Goal: Task Accomplishment & Management: Manage account settings

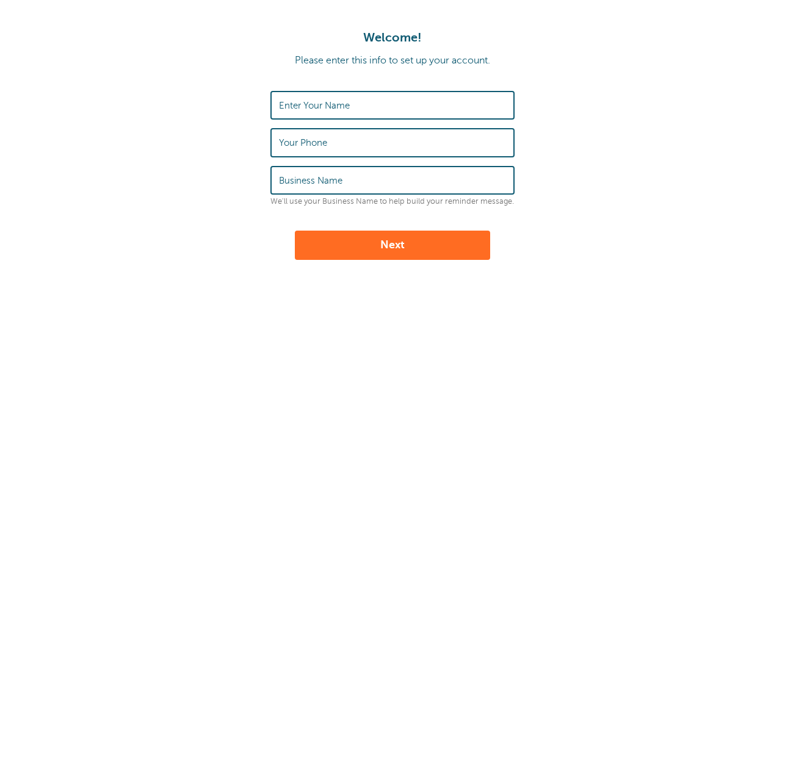
click at [381, 107] on input "Enter Your Name" at bounding box center [392, 105] width 227 height 26
type input "Rebecca Kirby"
type input "8646415428"
type input "Magnolia Kennels and Farm"
click at [442, 251] on button "Next" at bounding box center [392, 245] width 195 height 29
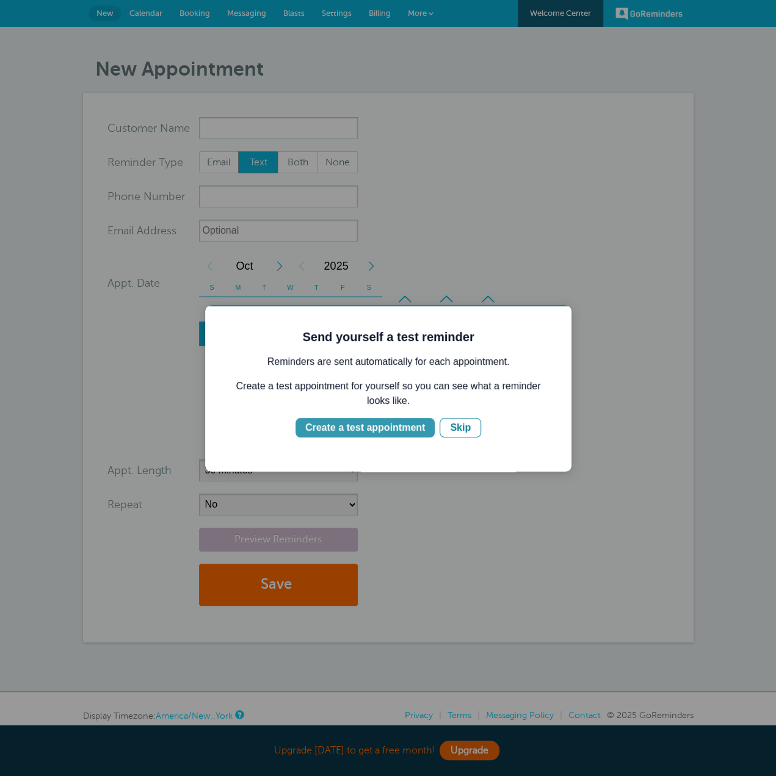
click at [408, 429] on div "Create a test appointment" at bounding box center [365, 428] width 120 height 15
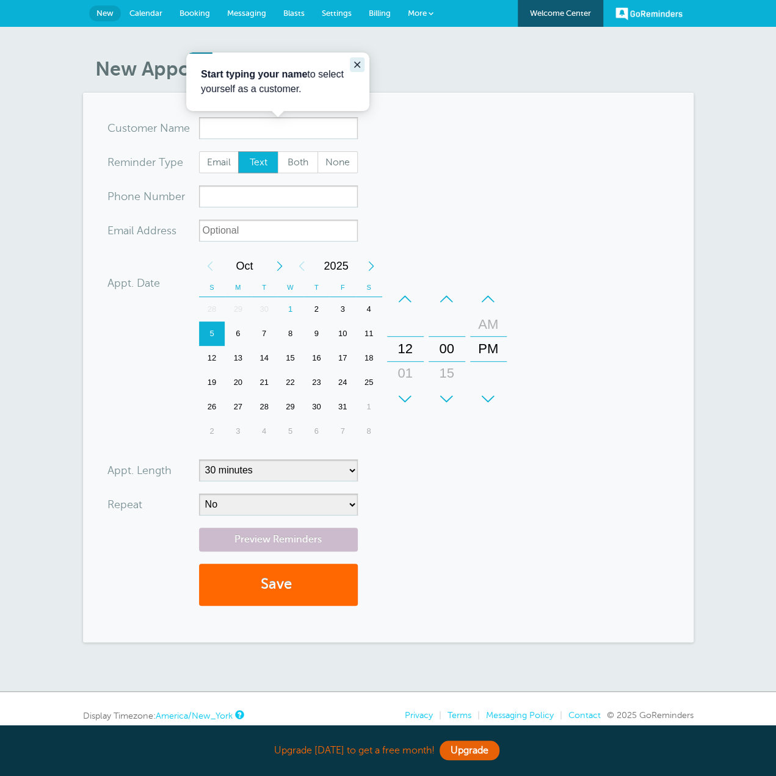
click at [359, 62] on icon "Close guide" at bounding box center [357, 65] width 6 height 6
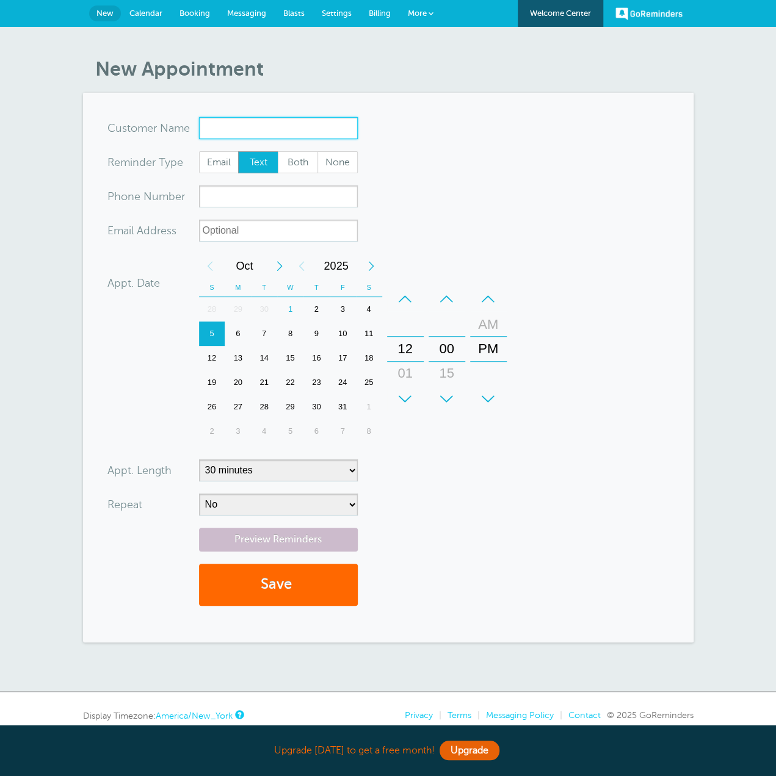
click at [300, 135] on input "x-no-autofill" at bounding box center [278, 128] width 159 height 22
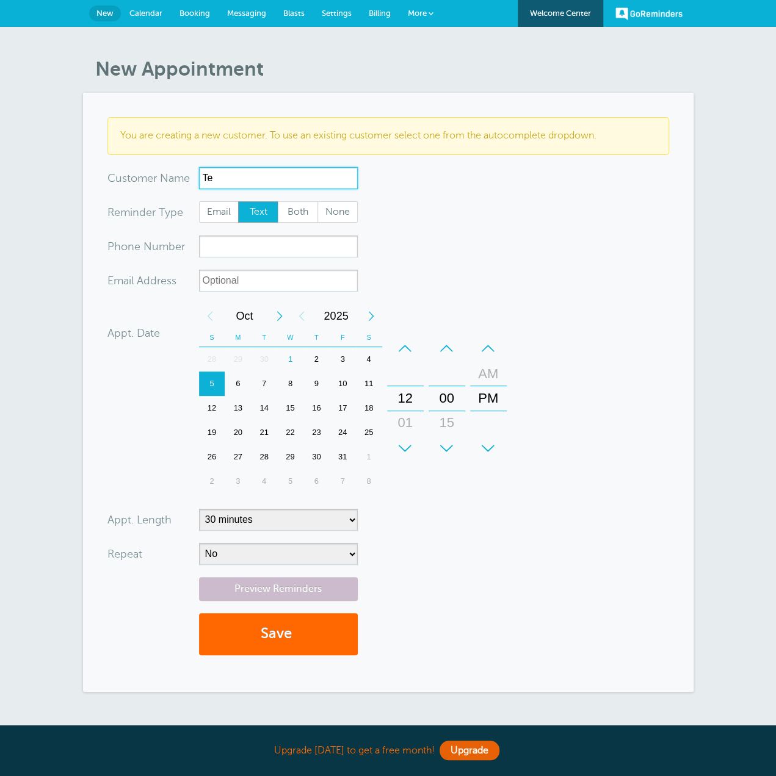
type input "T"
type input "Aaiden Forrester"
click at [240, 253] on input "xxx-no-autofill" at bounding box center [278, 247] width 159 height 22
type input "8646415428"
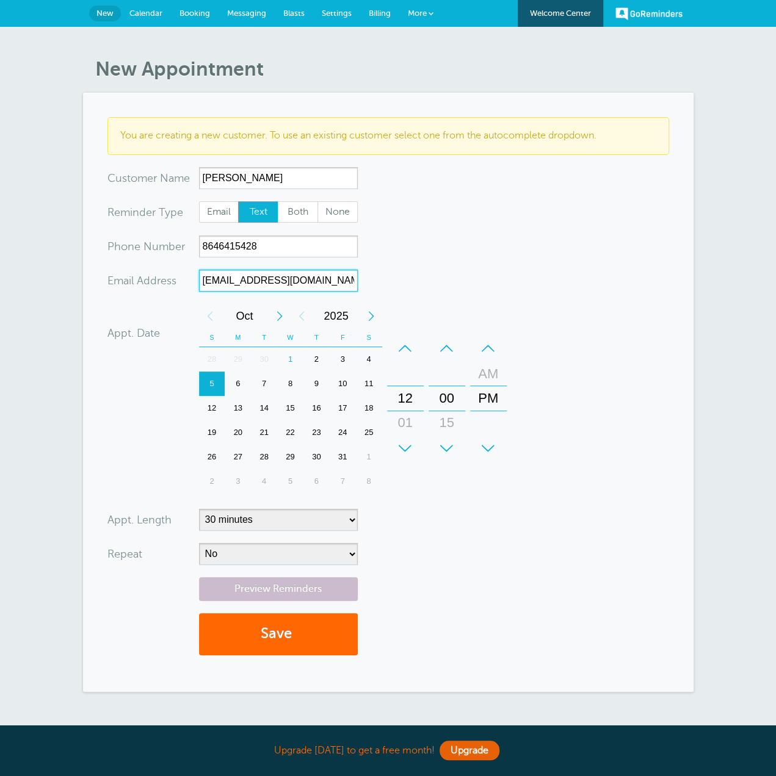
click at [317, 361] on div "2" at bounding box center [316, 359] width 26 height 24
type input "rebeccakirby89@gmail.com"
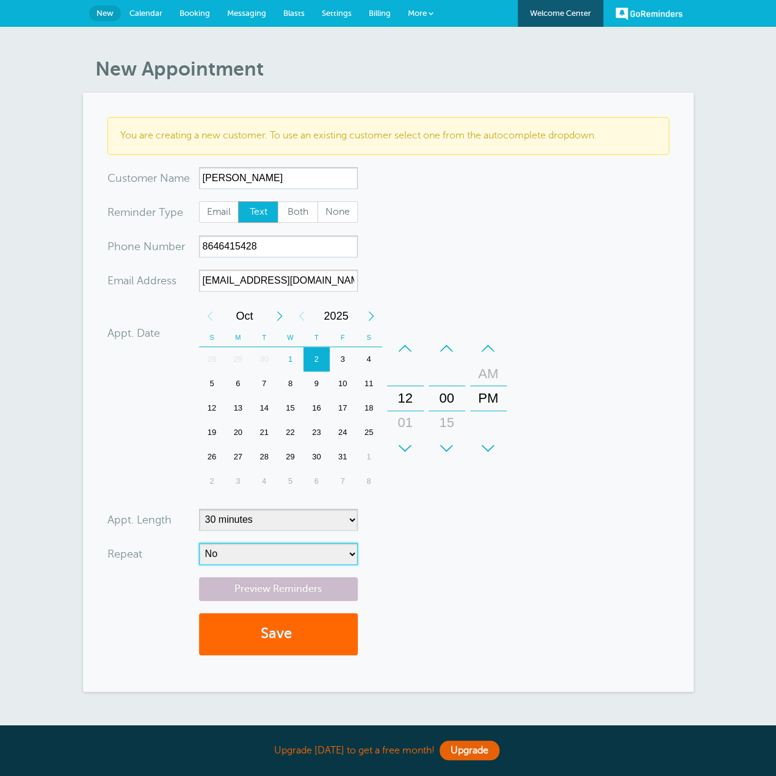
click at [300, 557] on select "No Daily Weekly Every 2 weeks Every 3 weeks Every 4 weeks Monthly Every 5 weeks…" at bounding box center [278, 554] width 159 height 22
click at [281, 629] on button "Save" at bounding box center [278, 634] width 159 height 42
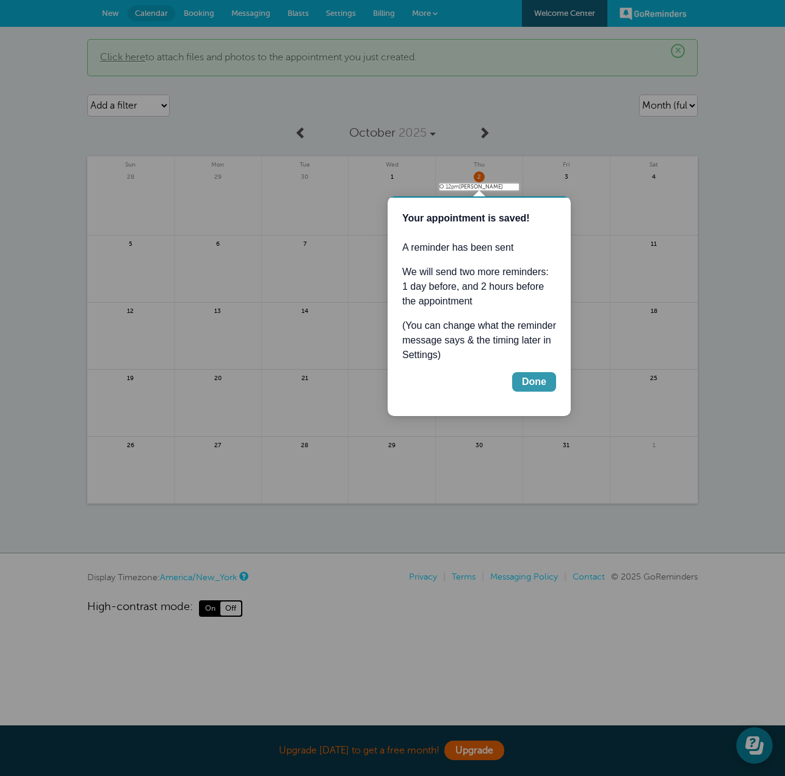
click at [534, 386] on div "Done" at bounding box center [534, 382] width 24 height 15
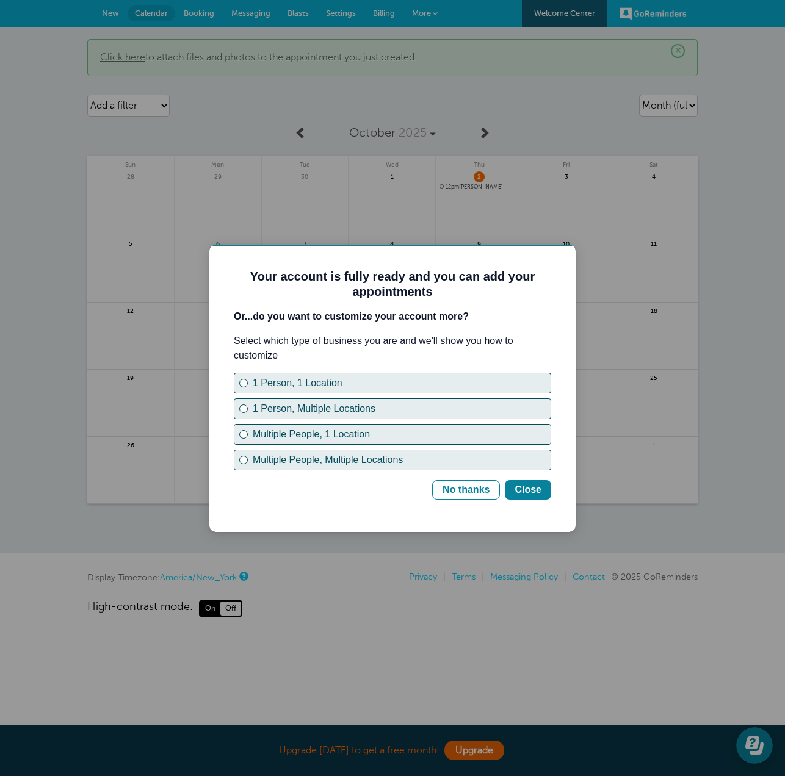
click at [256, 397] on div "1 Person, 1 Location 1 Person, Multiple Locations Multiple People, 1 Location M…" at bounding box center [392, 422] width 317 height 98
click at [259, 386] on div "1 Person, 1 Location" at bounding box center [402, 383] width 298 height 15
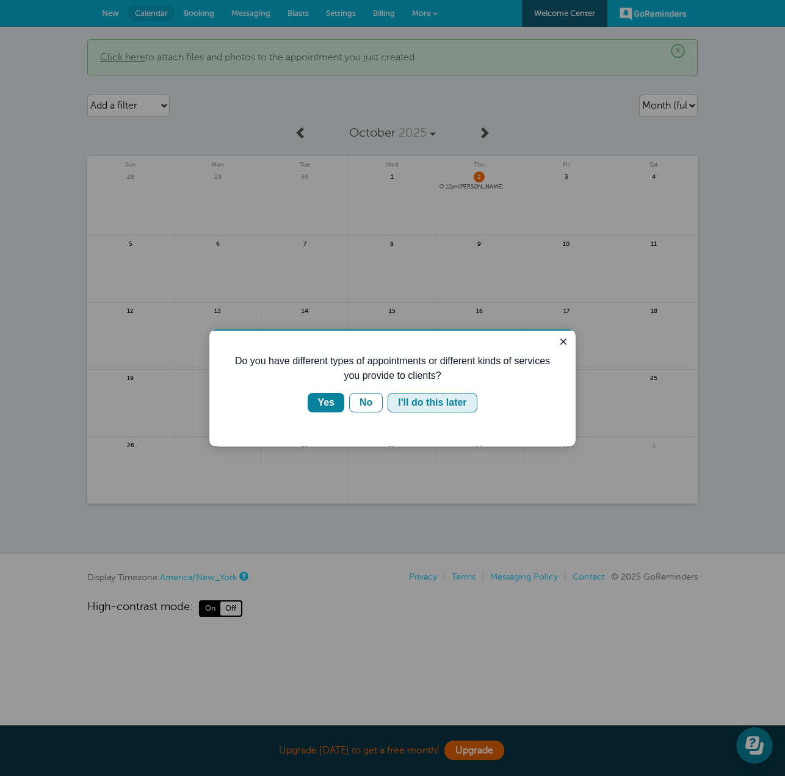
click at [403, 405] on div "I'll do this later" at bounding box center [432, 403] width 68 height 15
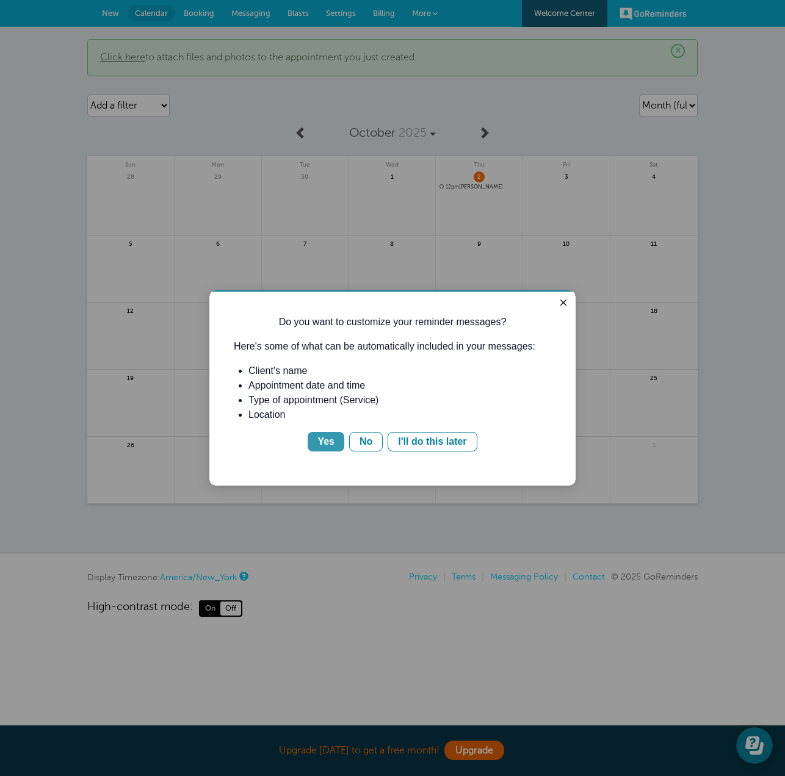
click at [335, 445] on button "Yes" at bounding box center [326, 442] width 37 height 20
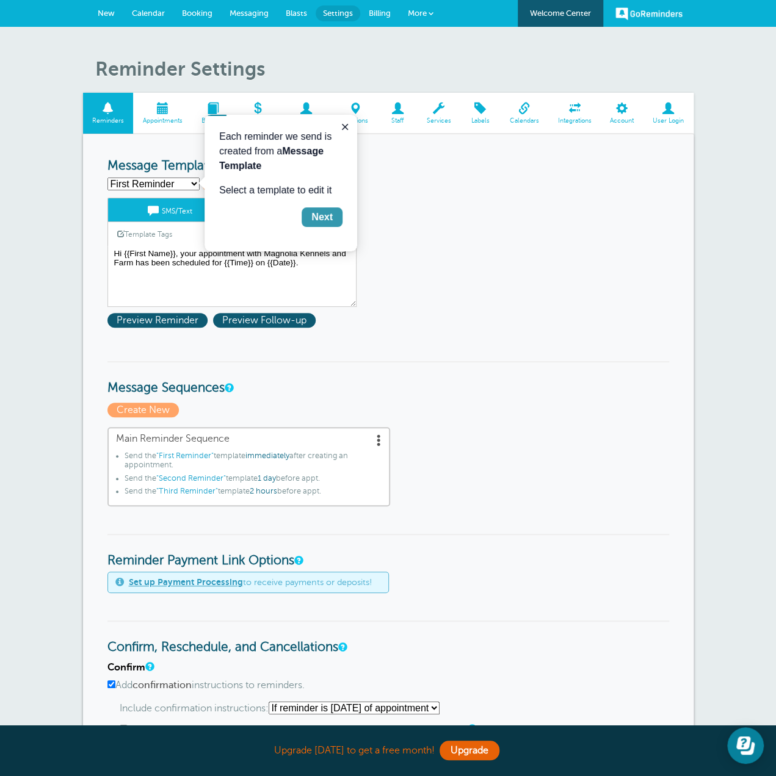
drag, startPoint x: 325, startPoint y: 213, endPoint x: 532, endPoint y: 330, distance: 237.8
click at [325, 213] on div "Next" at bounding box center [321, 217] width 21 height 15
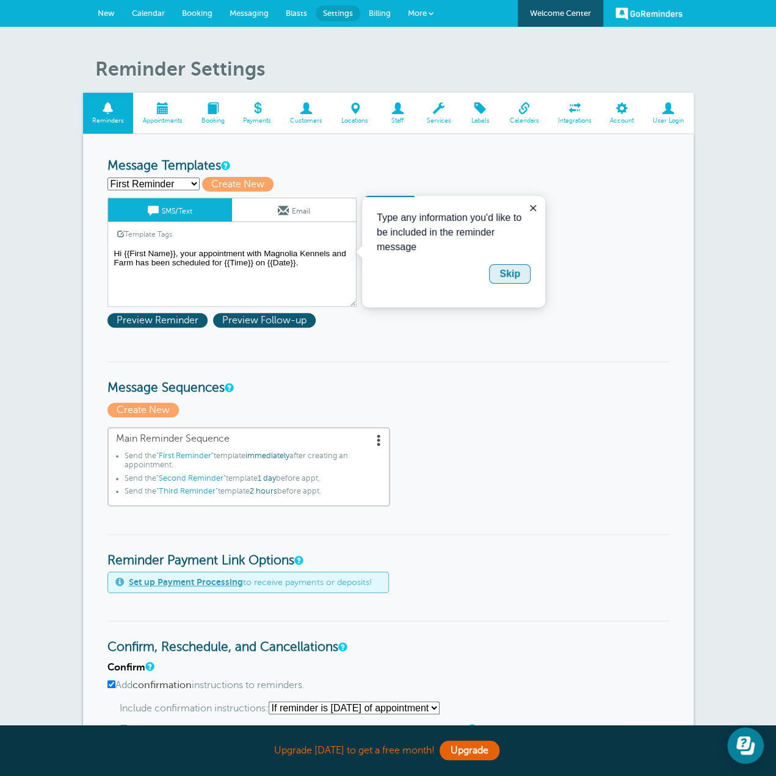
drag, startPoint x: 872, startPoint y: 472, endPoint x: 510, endPoint y: 276, distance: 411.6
click at [510, 276] on div "Skip" at bounding box center [509, 274] width 21 height 15
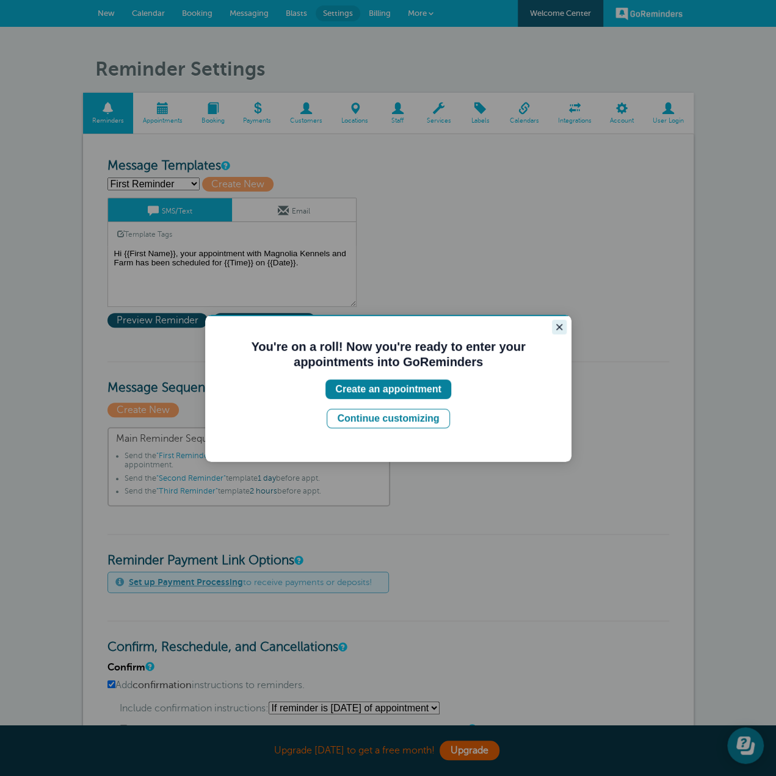
click at [560, 328] on icon "Close guide" at bounding box center [559, 327] width 6 height 6
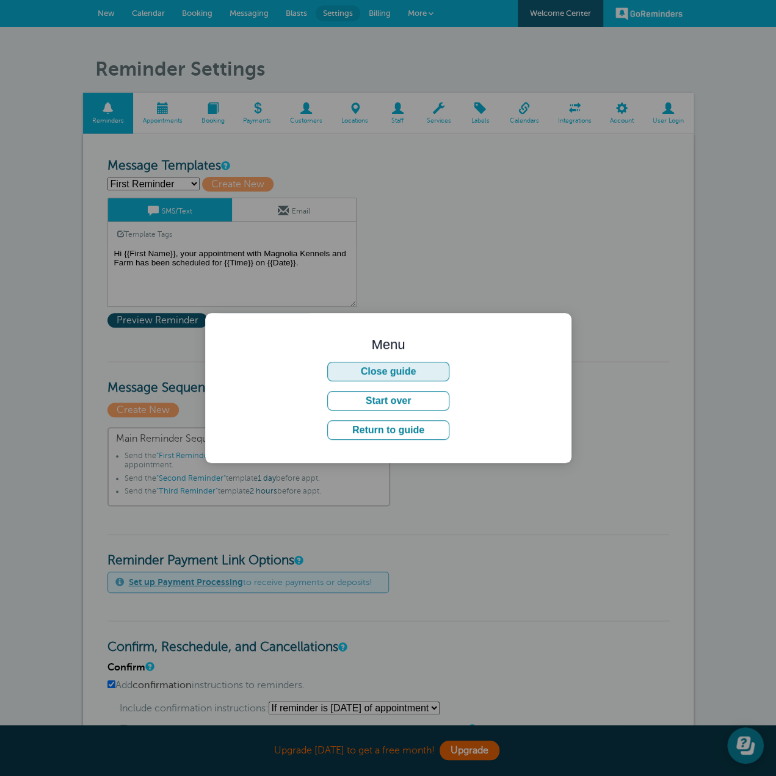
click at [447, 368] on button "Close guide" at bounding box center [388, 372] width 122 height 20
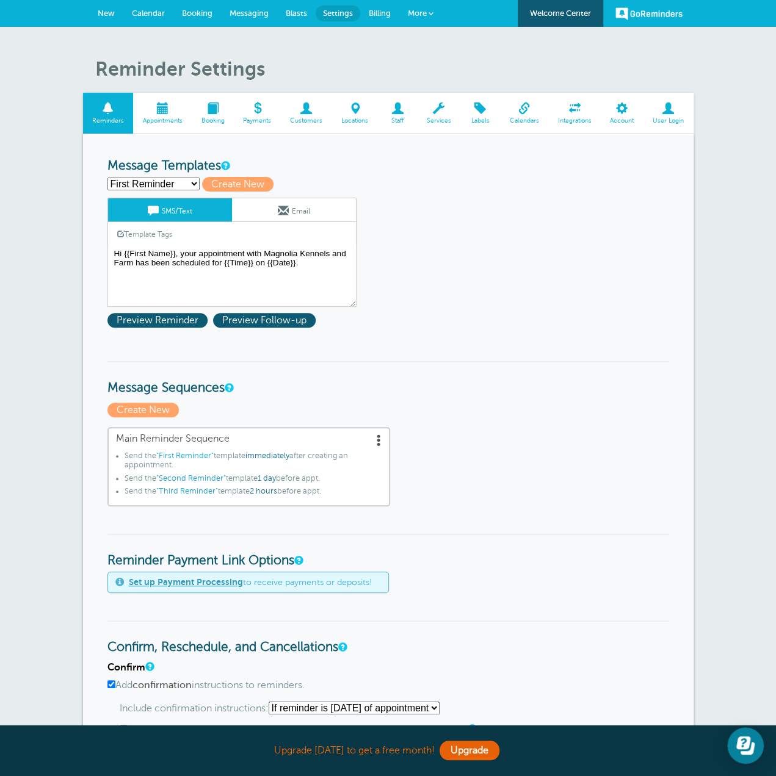
click at [150, 119] on span "Appointments" at bounding box center [162, 120] width 46 height 7
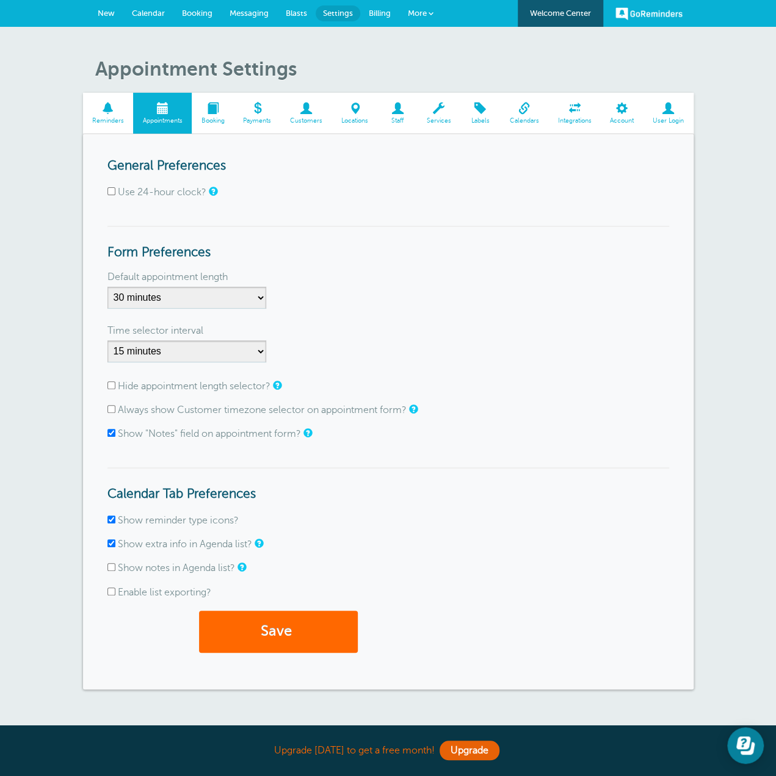
click at [132, 12] on span "Calendar" at bounding box center [148, 13] width 33 height 9
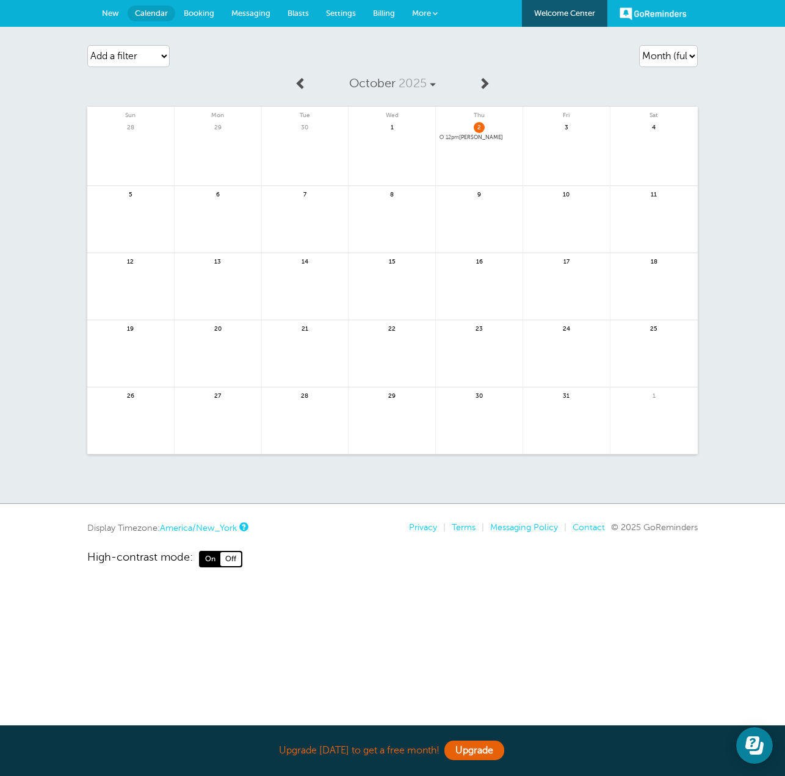
click at [245, 13] on span "Messaging" at bounding box center [250, 13] width 39 height 9
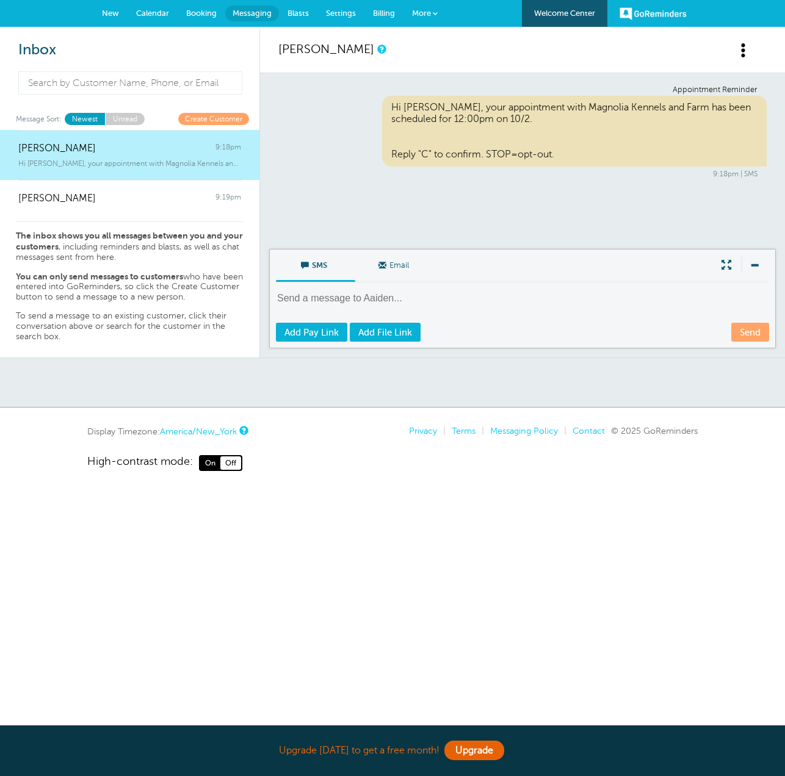
click at [391, 14] on span "Billing" at bounding box center [384, 13] width 22 height 9
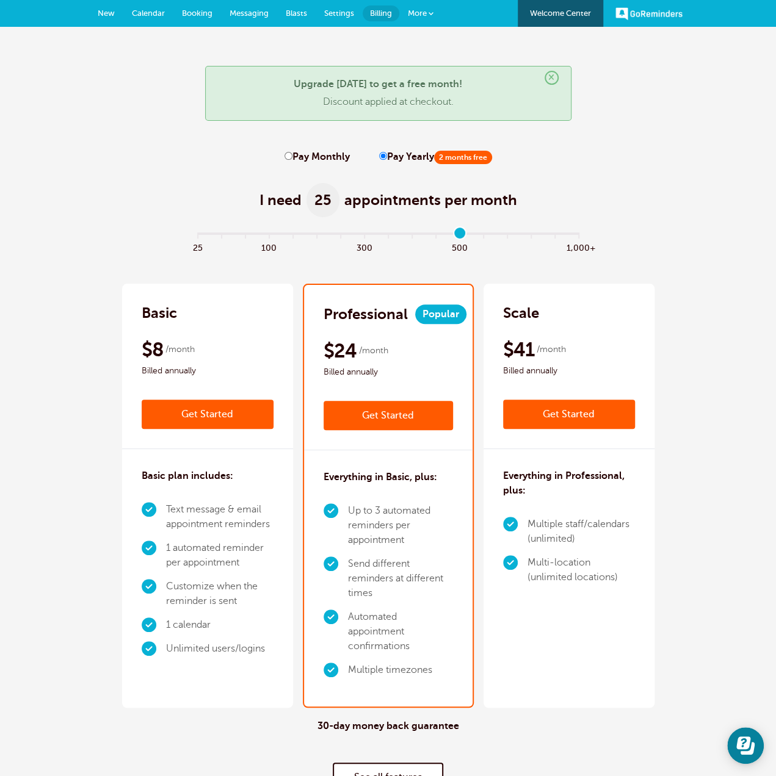
type input "11"
click at [460, 234] on input "range" at bounding box center [387, 235] width 395 height 2
click at [335, 157] on label "Pay Monthly" at bounding box center [316, 157] width 65 height 12
click at [292, 157] on input "Pay Monthly" at bounding box center [288, 156] width 8 height 8
radio input "true"
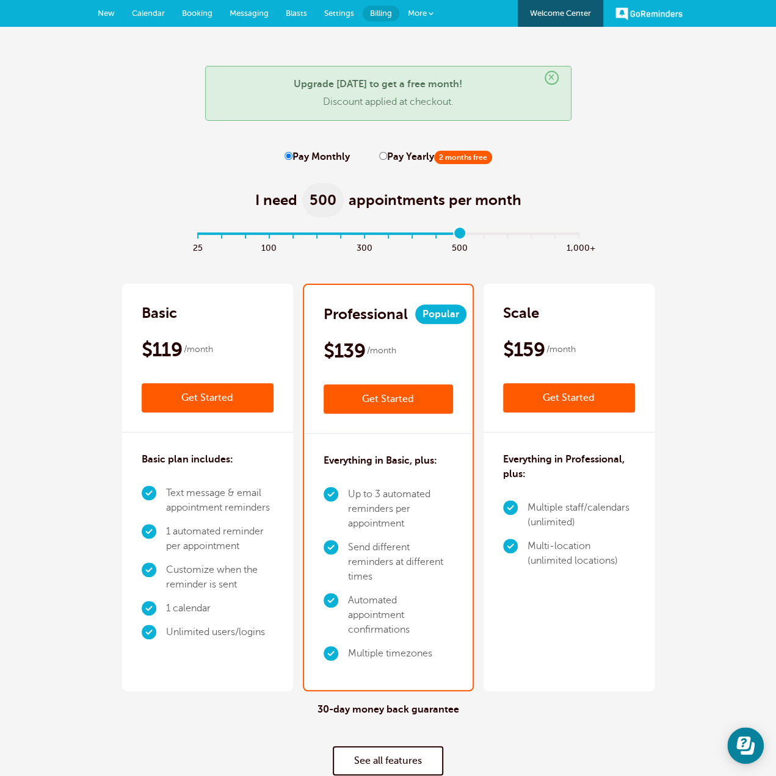
click at [411, 161] on label "Pay Yearly 2 months free" at bounding box center [435, 157] width 113 height 12
click at [387, 160] on input "Pay Yearly 2 months free" at bounding box center [383, 156] width 8 height 8
radio input "true"
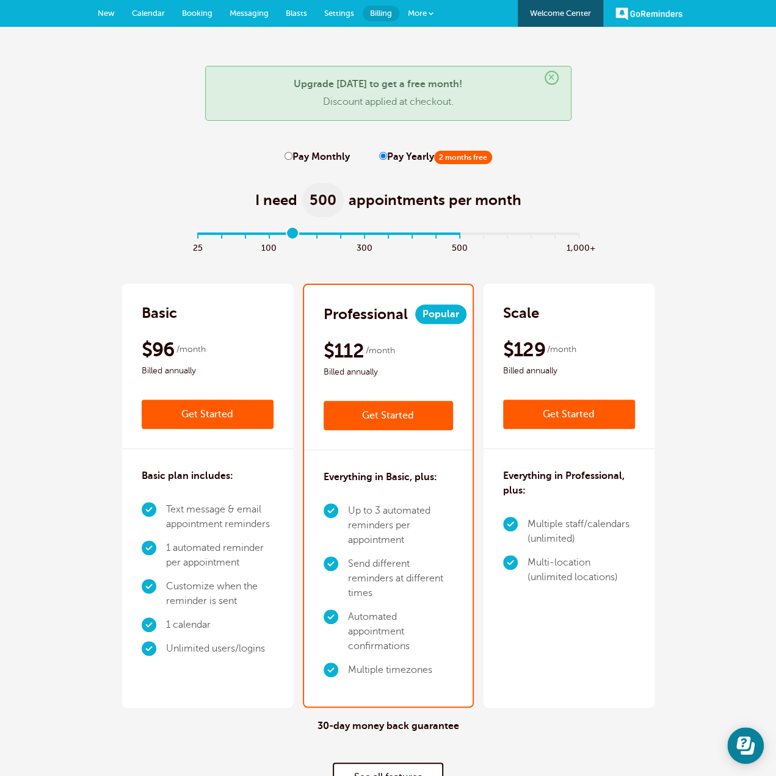
click at [293, 236] on input "range" at bounding box center [387, 235] width 395 height 2
click at [320, 235] on input "range" at bounding box center [387, 235] width 395 height 2
type input "7"
click at [364, 235] on input "range" at bounding box center [387, 235] width 395 height 2
click at [654, 214] on div "I need 300 appointments per month" at bounding box center [387, 194] width 751 height 60
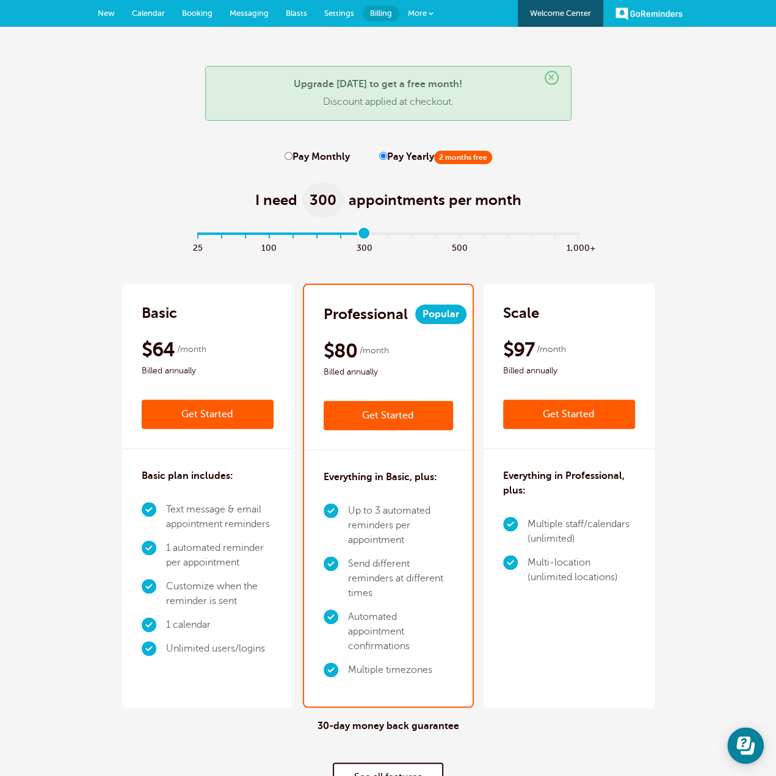
click at [166, 16] on link "Calendar" at bounding box center [148, 13] width 50 height 27
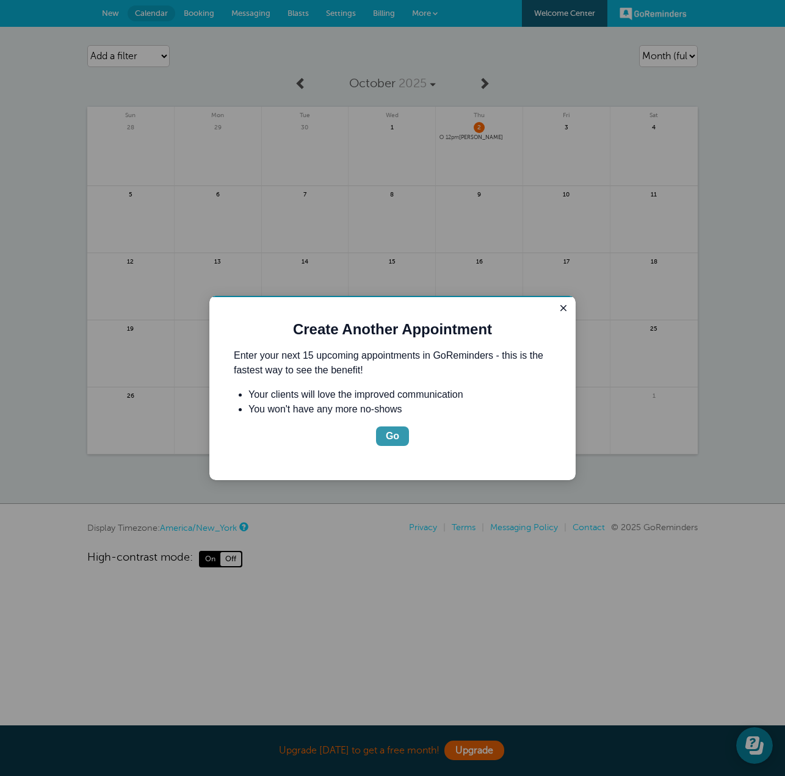
click at [389, 438] on div "Go" at bounding box center [392, 436] width 13 height 15
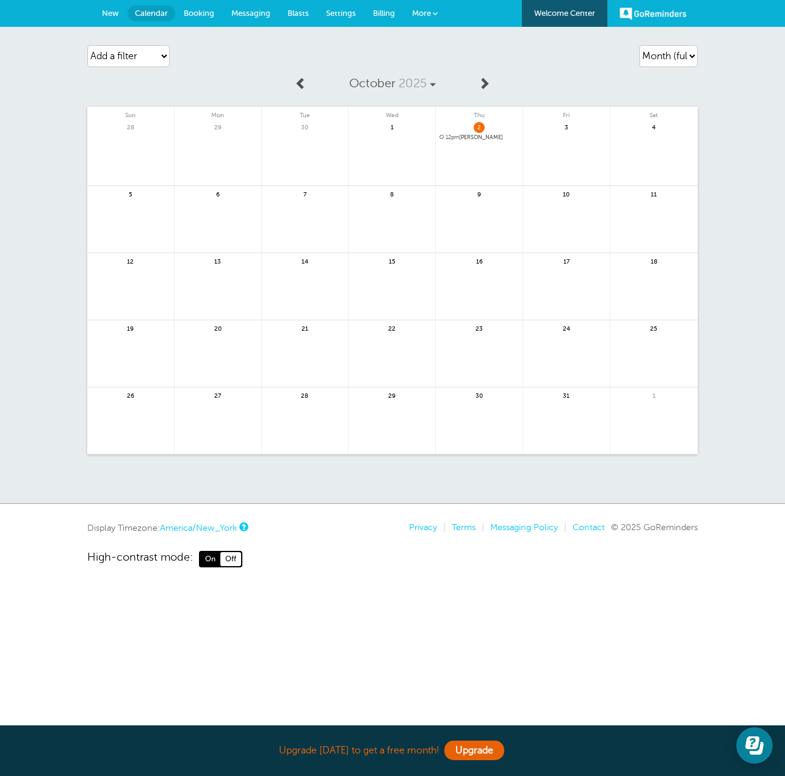
click at [739, 335] on div "Agenda Day Week Month (full view) Month (condensed) Add a filter Customer Searc…" at bounding box center [392, 265] width 785 height 477
click at [715, 92] on div "Agenda Day Week Month (full view) Month (condensed) Add a filter Customer Searc…" at bounding box center [392, 265] width 785 height 477
click at [198, 17] on span "Booking" at bounding box center [199, 13] width 31 height 9
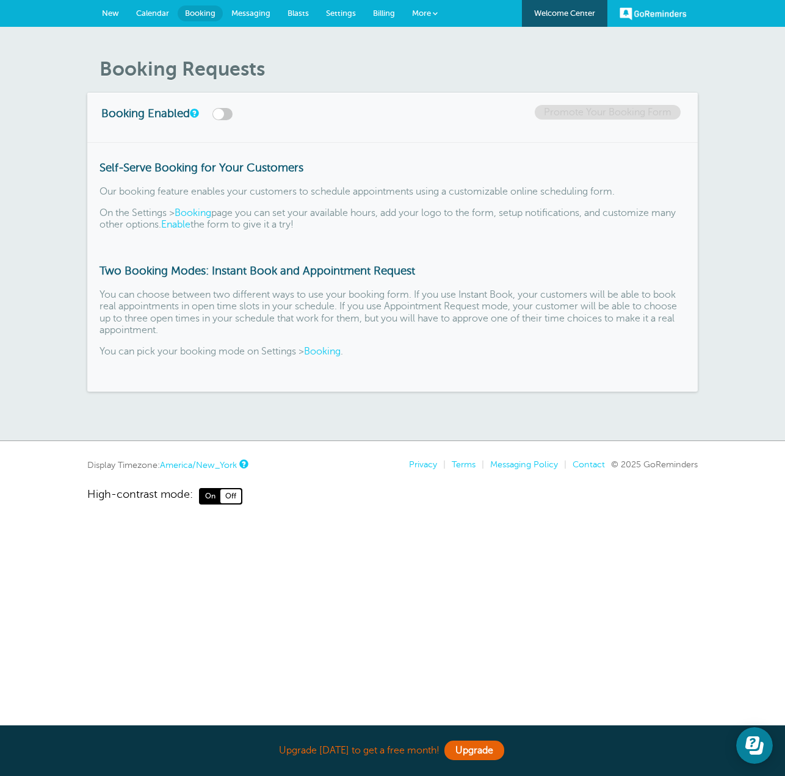
click at [251, 7] on link "Messaging" at bounding box center [251, 13] width 56 height 27
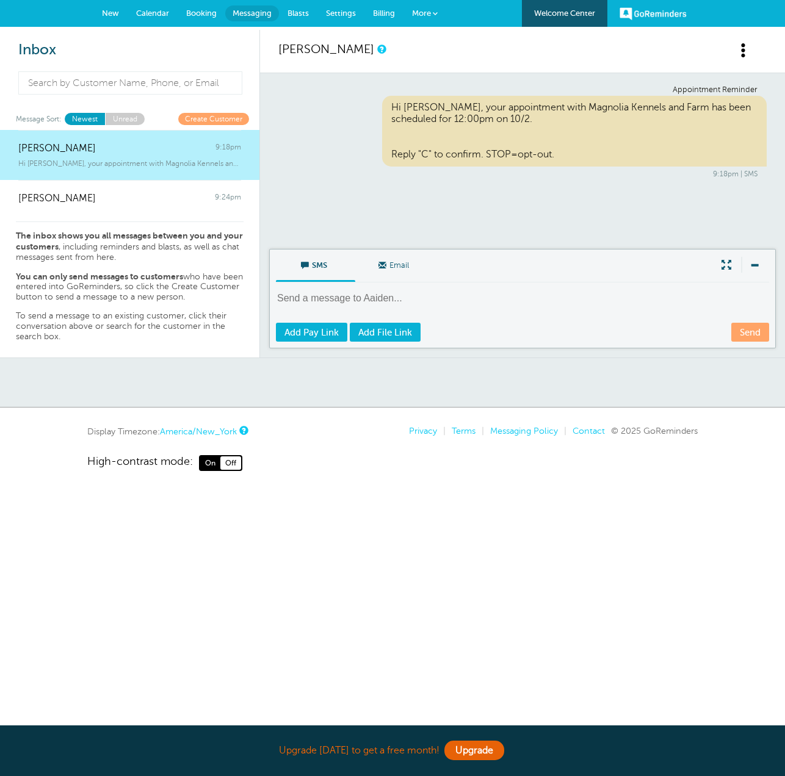
click at [377, 9] on span "Billing" at bounding box center [384, 13] width 22 height 9
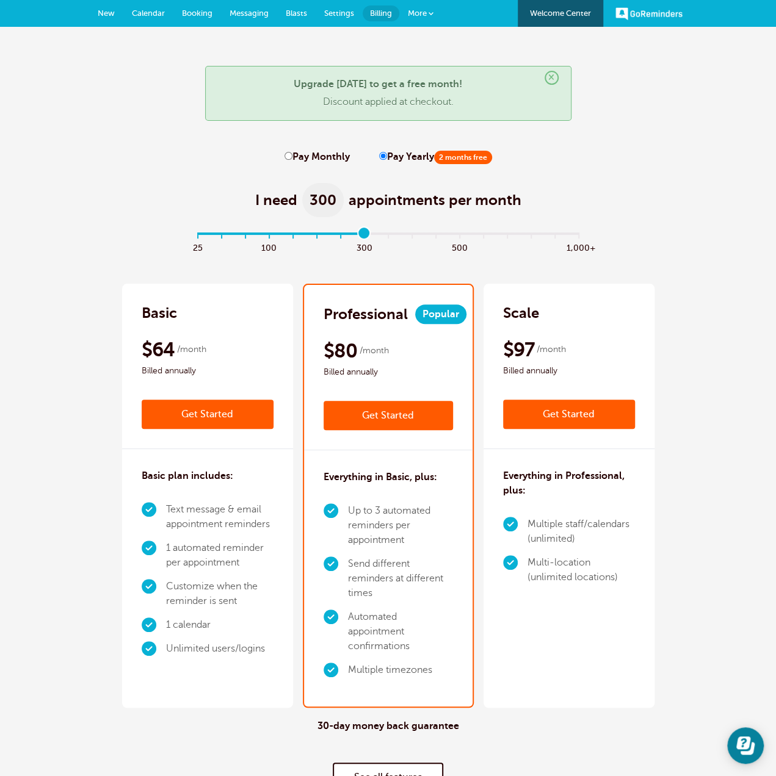
type input "7"
click at [363, 237] on input "range" at bounding box center [387, 235] width 395 height 2
click at [134, 9] on span "Calendar" at bounding box center [148, 13] width 33 height 9
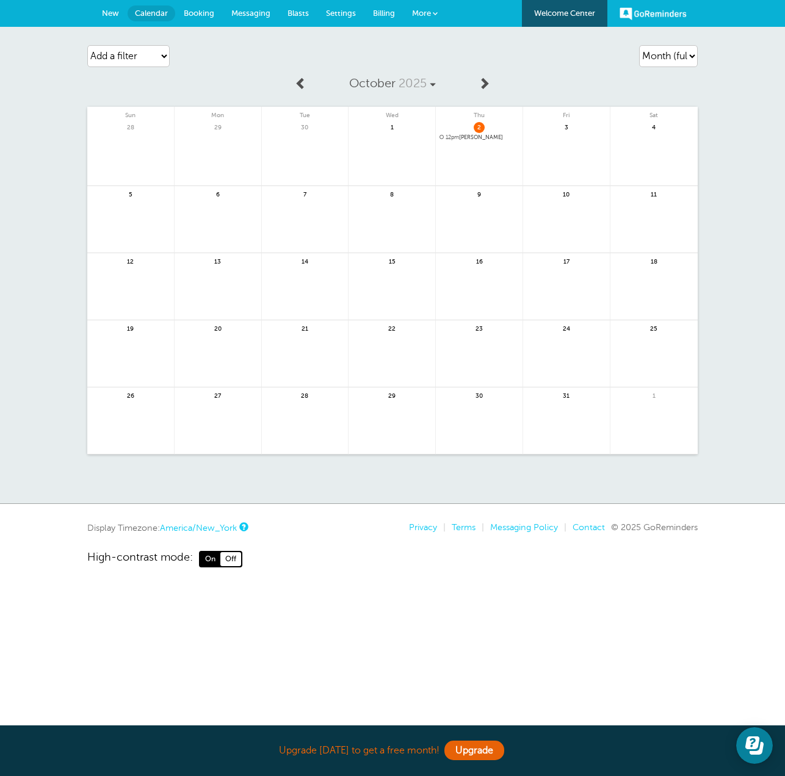
click at [209, 16] on span "Booking" at bounding box center [199, 13] width 31 height 9
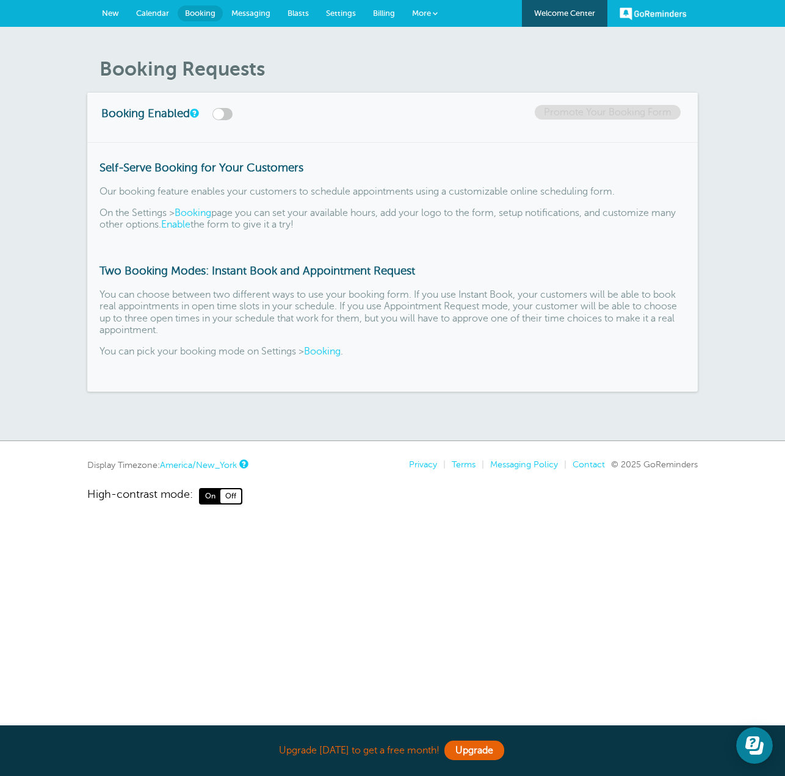
click at [250, 15] on span "Messaging" at bounding box center [250, 13] width 39 height 9
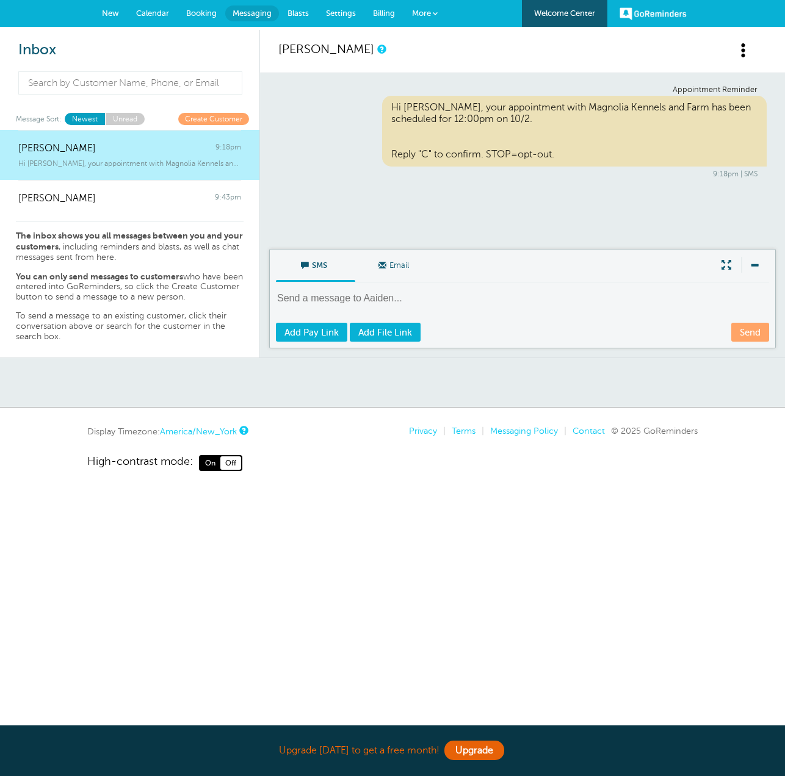
click at [151, 10] on span "Calendar" at bounding box center [152, 13] width 33 height 9
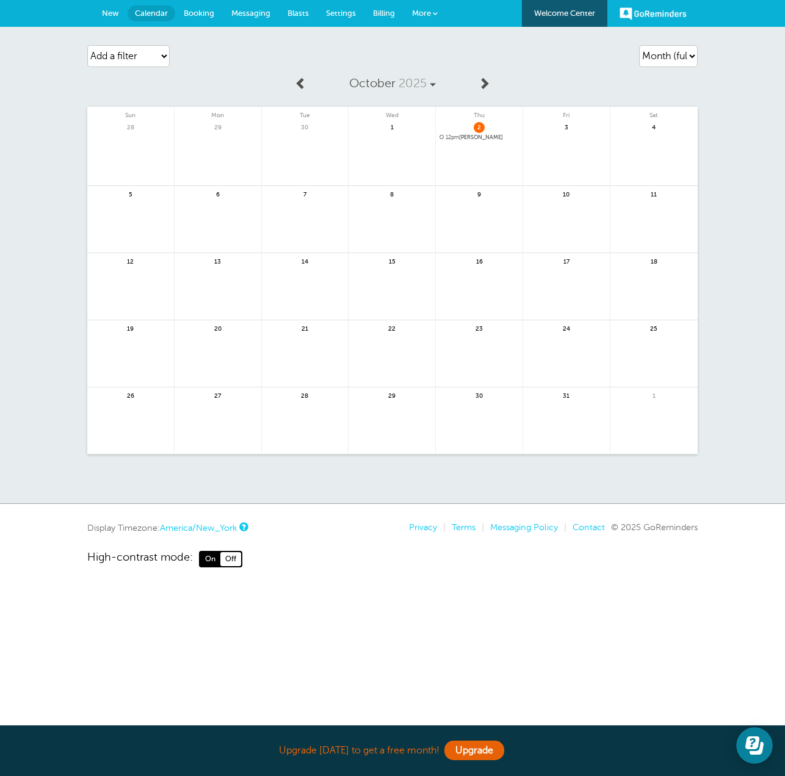
click at [548, 145] on link at bounding box center [566, 159] width 87 height 53
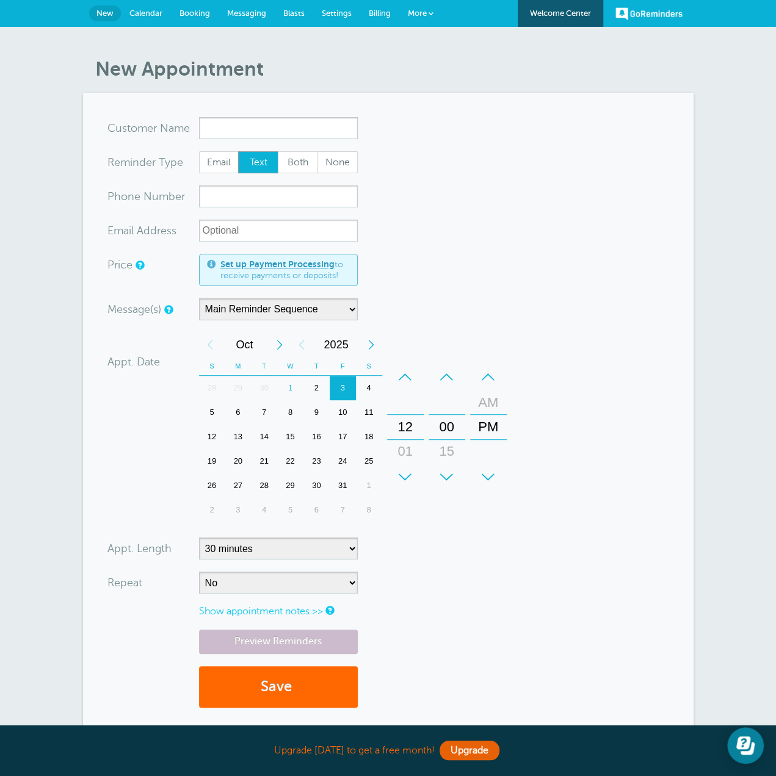
click at [291, 117] on input "x-no-autofill" at bounding box center [278, 128] width 159 height 22
click at [199, 667] on button "Save" at bounding box center [278, 688] width 159 height 42
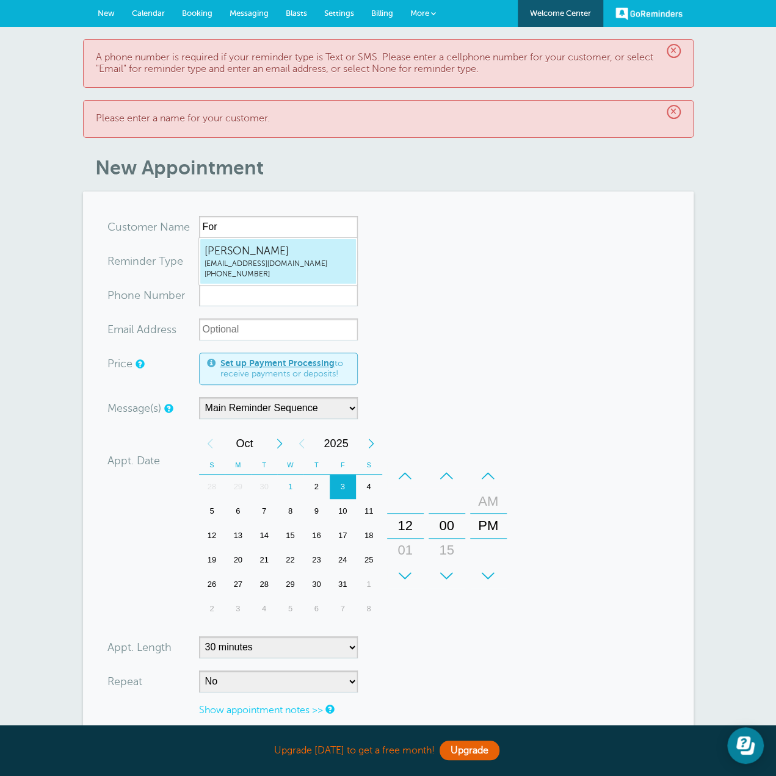
click at [217, 261] on span "[EMAIL_ADDRESS][DOMAIN_NAME]" at bounding box center [277, 264] width 147 height 10
type input "AaidenForresterrebeccakirby89@gmail.com8646415428"
type input "[PERSON_NAME]"
type input "[PHONE_NUMBER]"
type input "[EMAIL_ADDRESS][DOMAIN_NAME]"
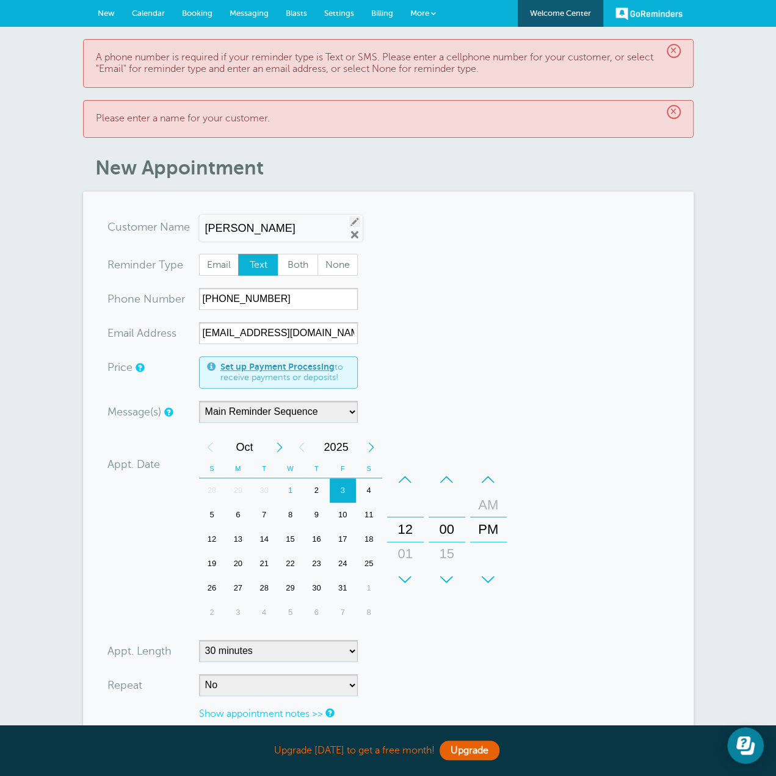
click at [351, 223] on link "Edit" at bounding box center [354, 221] width 11 height 11
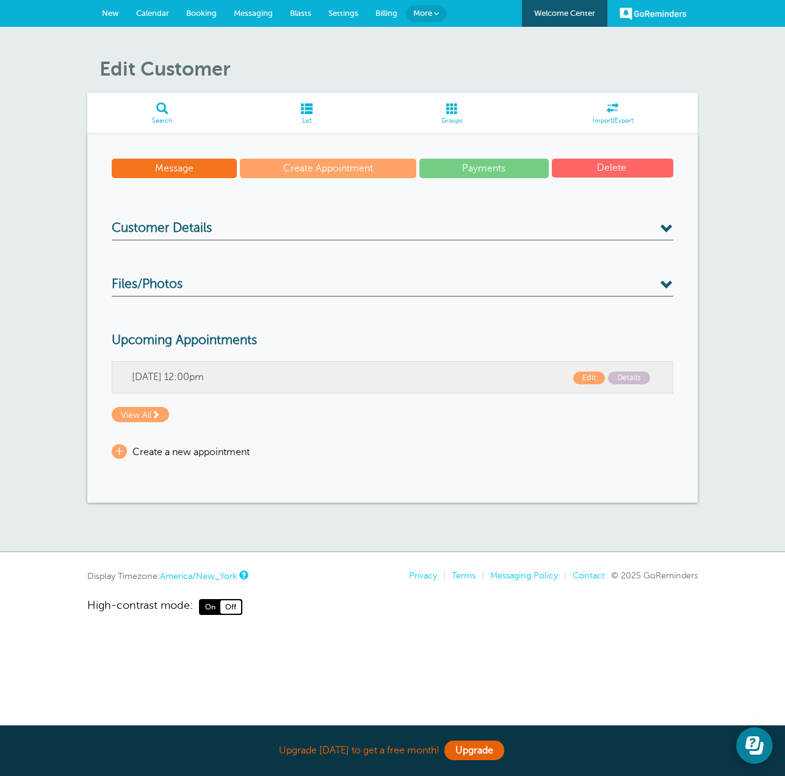
click at [425, 9] on span "More" at bounding box center [422, 13] width 19 height 9
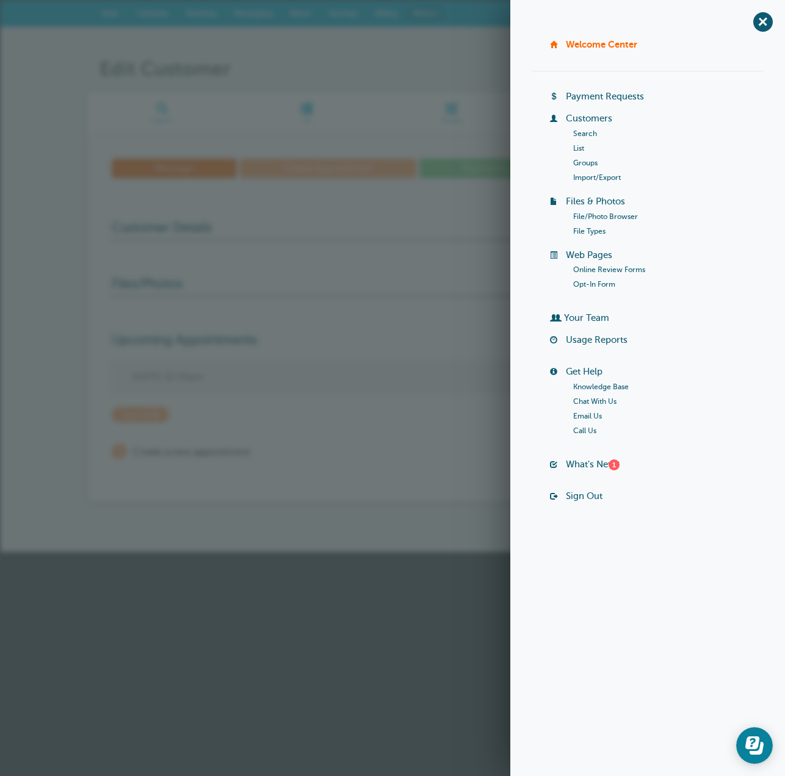
click at [596, 119] on link "Customers" at bounding box center [589, 119] width 46 height 10
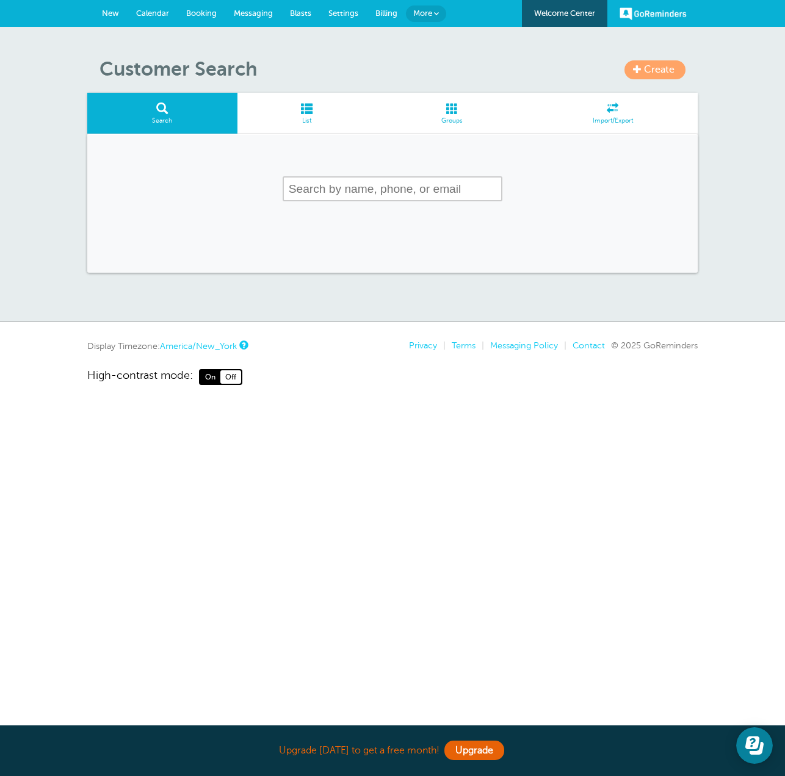
click at [418, 188] on input "text" at bounding box center [393, 188] width 220 height 25
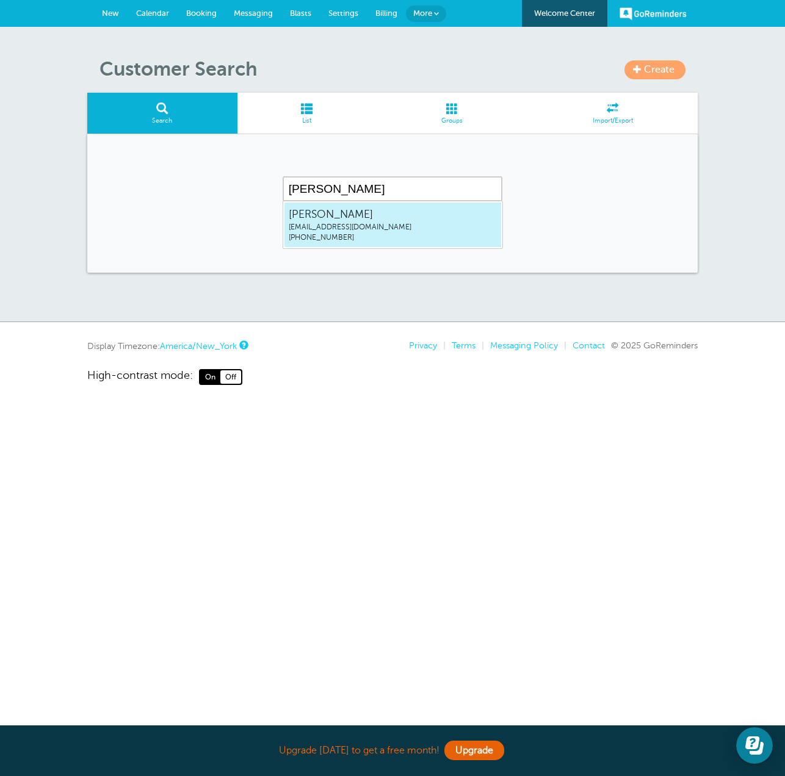
click at [372, 220] on span "[PERSON_NAME]" at bounding box center [393, 214] width 208 height 15
type input "[PERSON_NAME]"
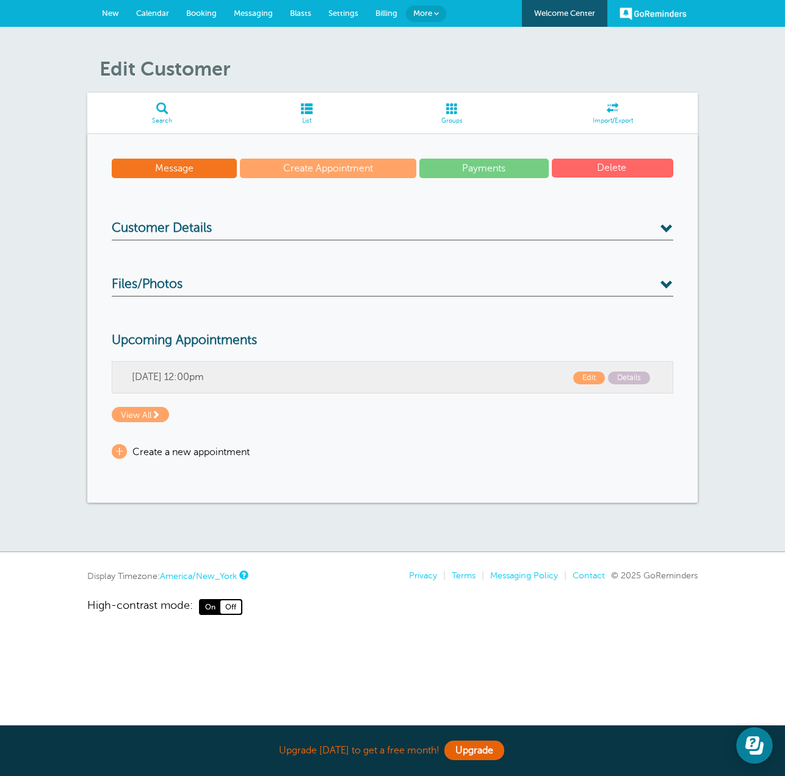
click at [308, 108] on span at bounding box center [306, 109] width 139 height 12
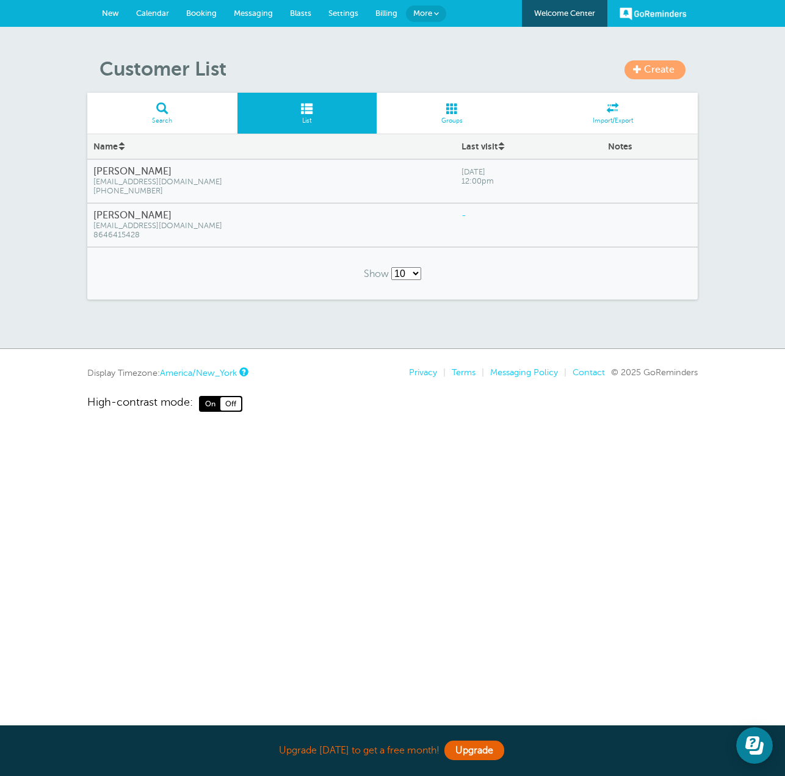
click at [455, 195] on div "[DATE] 12:00pm" at bounding box center [528, 182] width 147 height 44
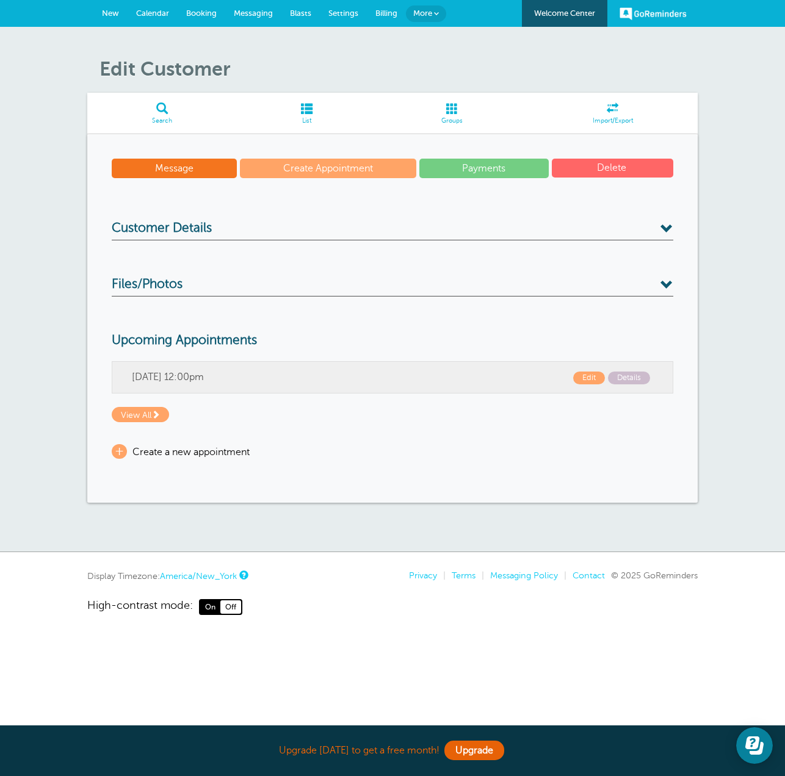
click at [668, 223] on span at bounding box center [666, 229] width 13 height 13
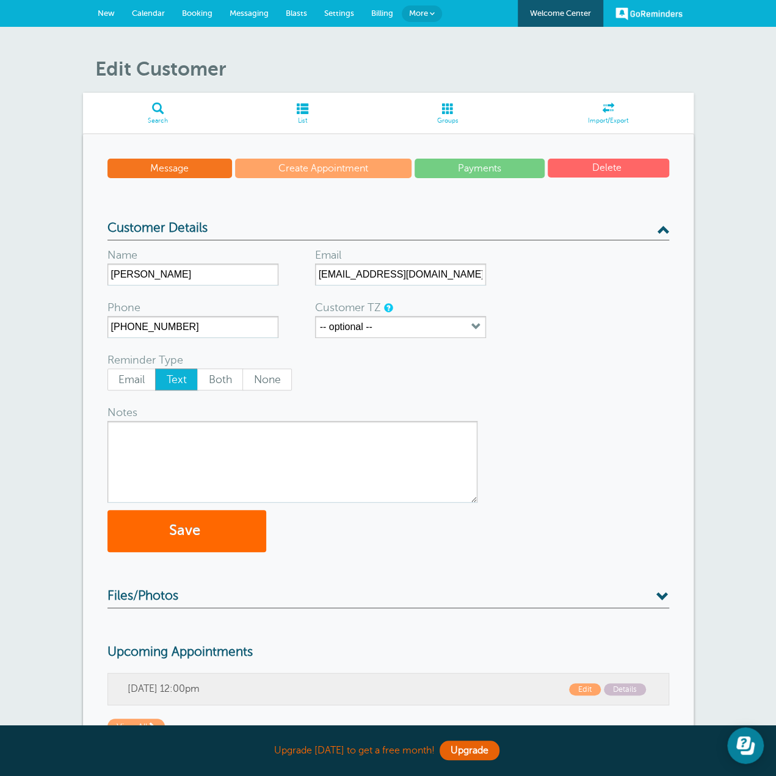
scroll to position [122, 0]
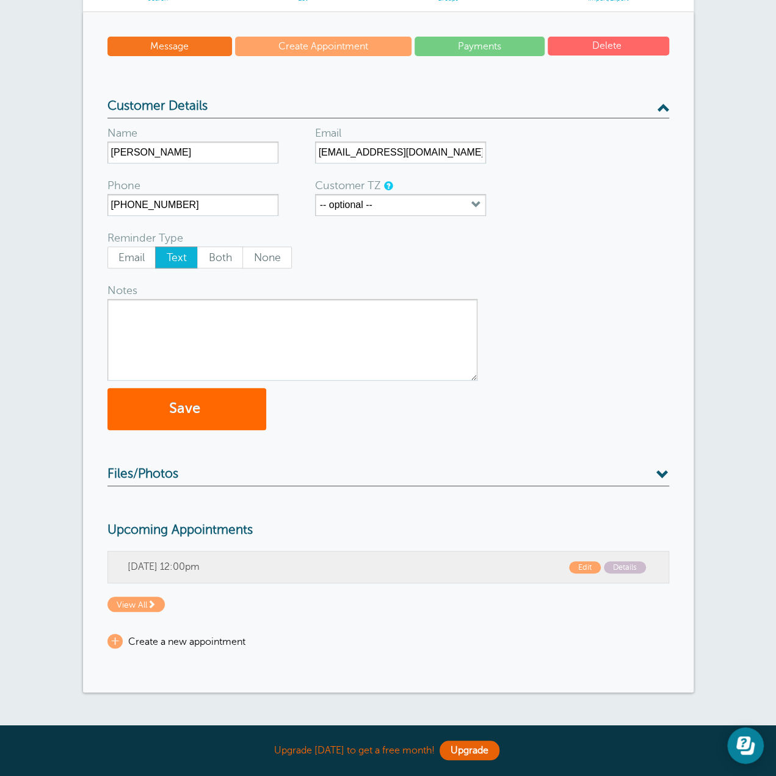
click at [305, 328] on textarea "Notes" at bounding box center [292, 340] width 370 height 82
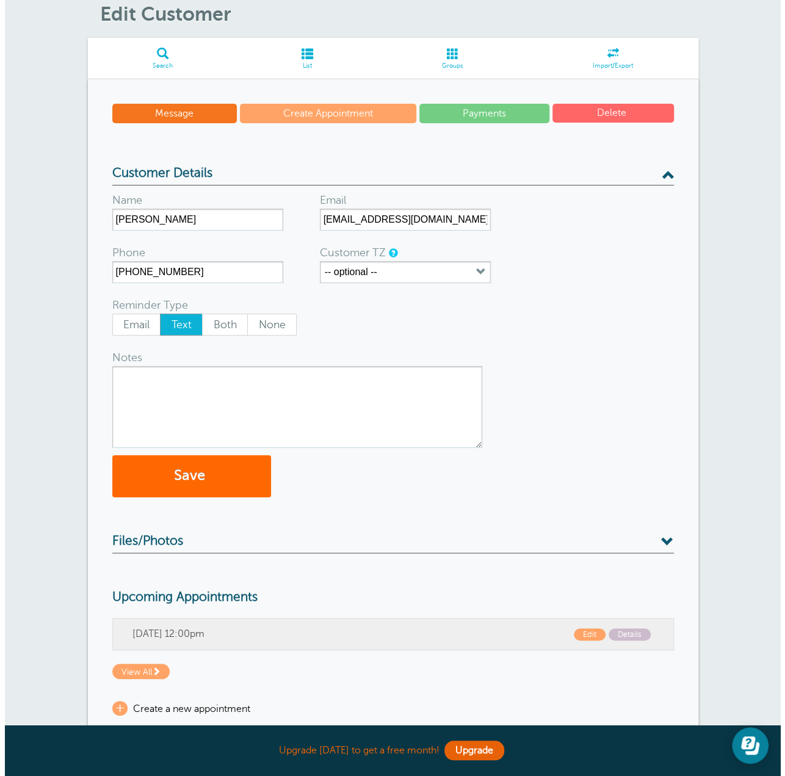
scroll to position [0, 0]
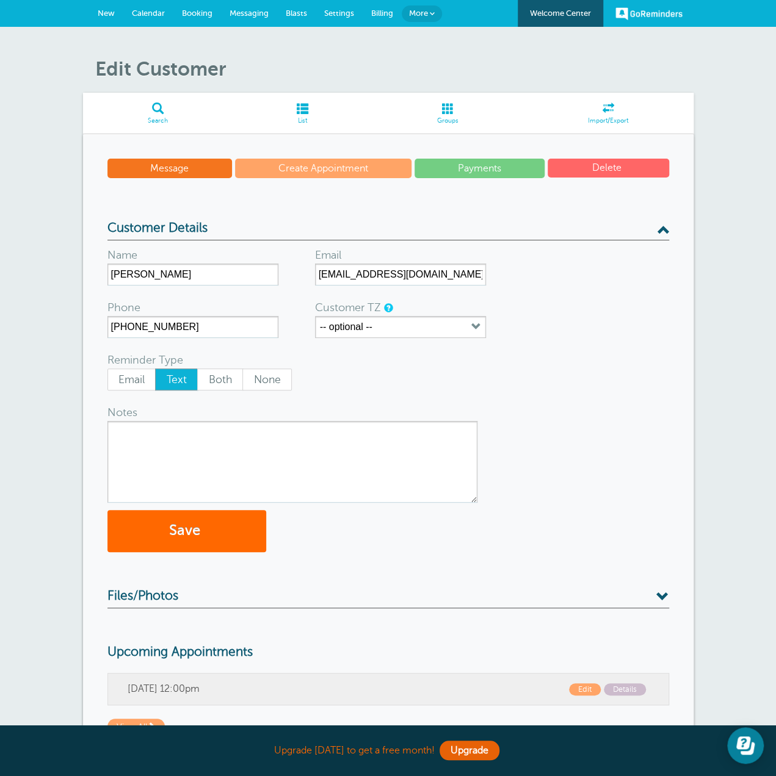
click at [429, 15] on link "More" at bounding box center [422, 13] width 40 height 16
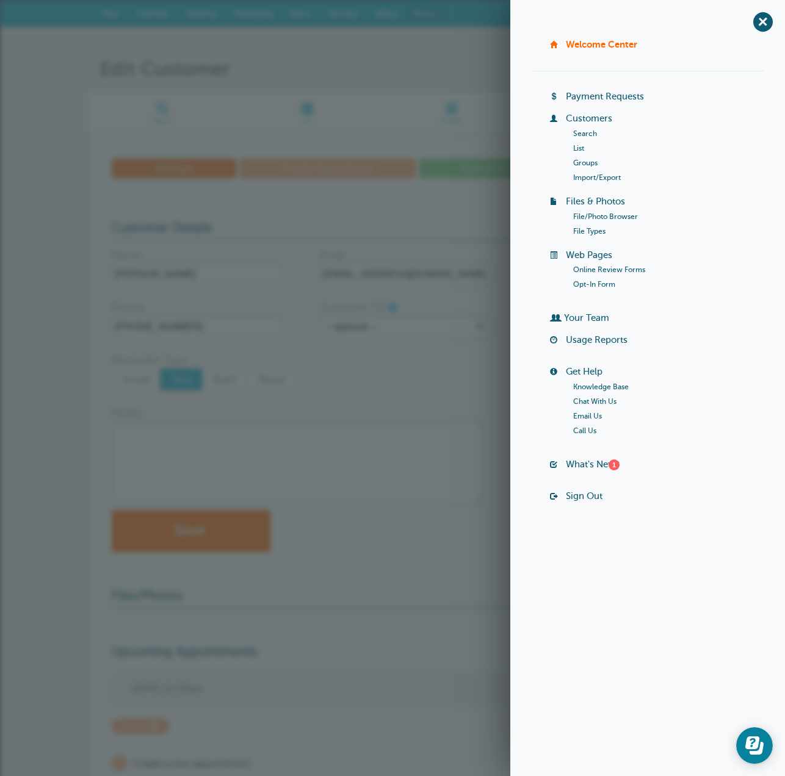
click at [579, 150] on link "List" at bounding box center [578, 148] width 11 height 9
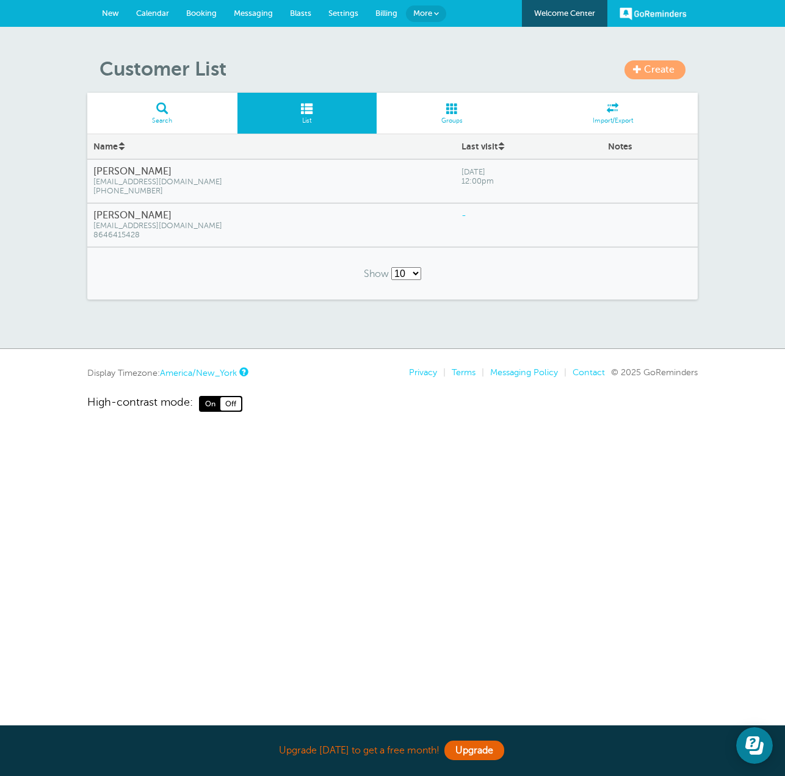
click at [208, 186] on span "[EMAIL_ADDRESS][DOMAIN_NAME]" at bounding box center [271, 182] width 356 height 9
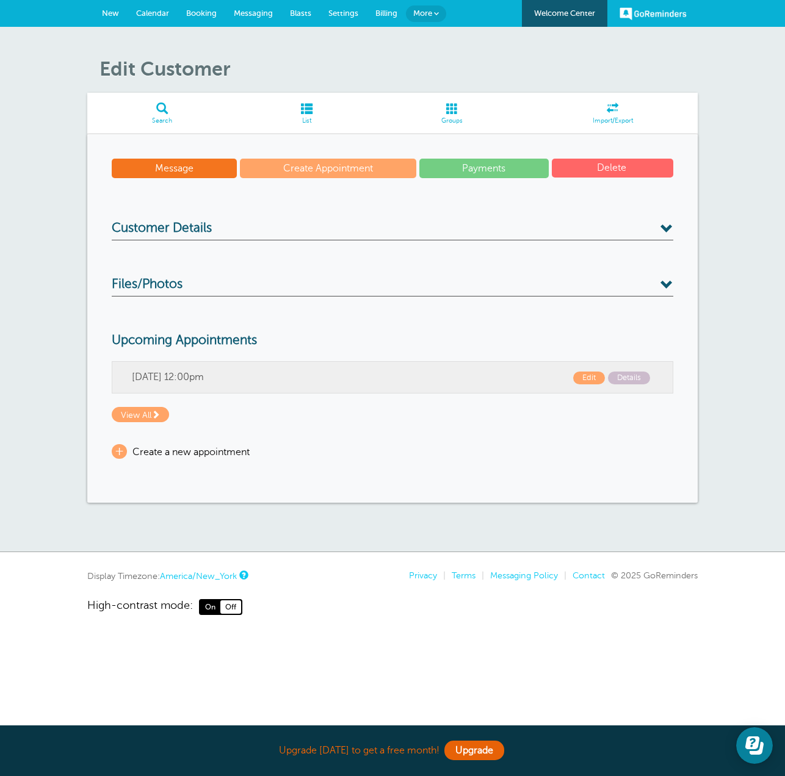
click at [662, 228] on span at bounding box center [666, 229] width 13 height 13
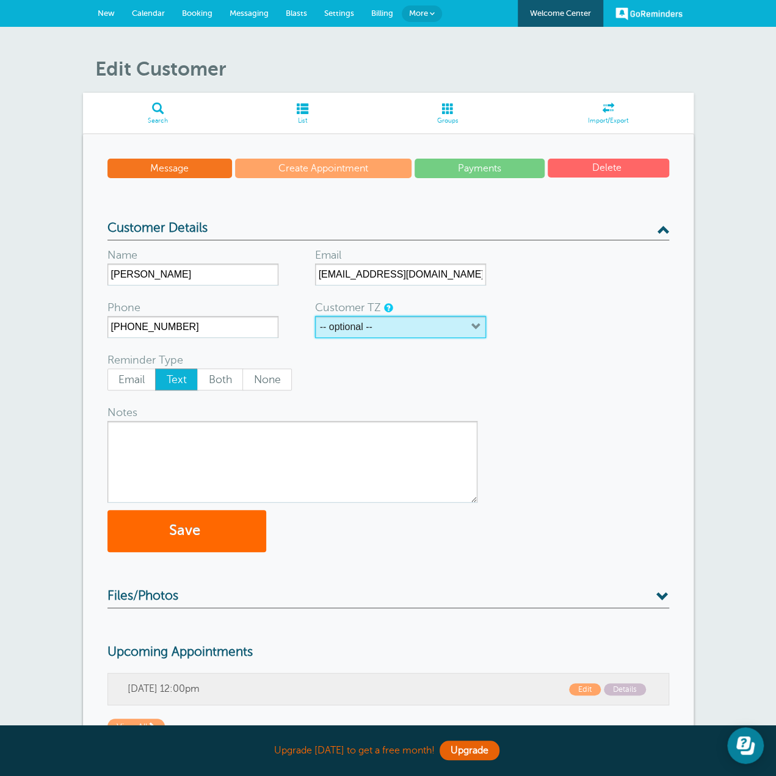
click at [475, 335] on span "button" at bounding box center [476, 330] width 10 height 16
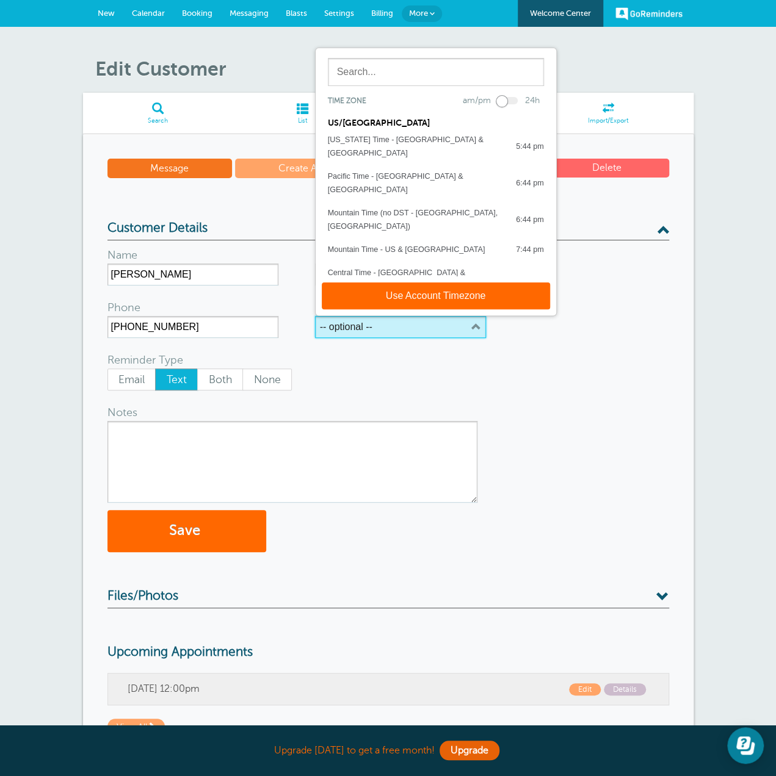
click at [472, 331] on icon "button" at bounding box center [476, 327] width 10 height 10
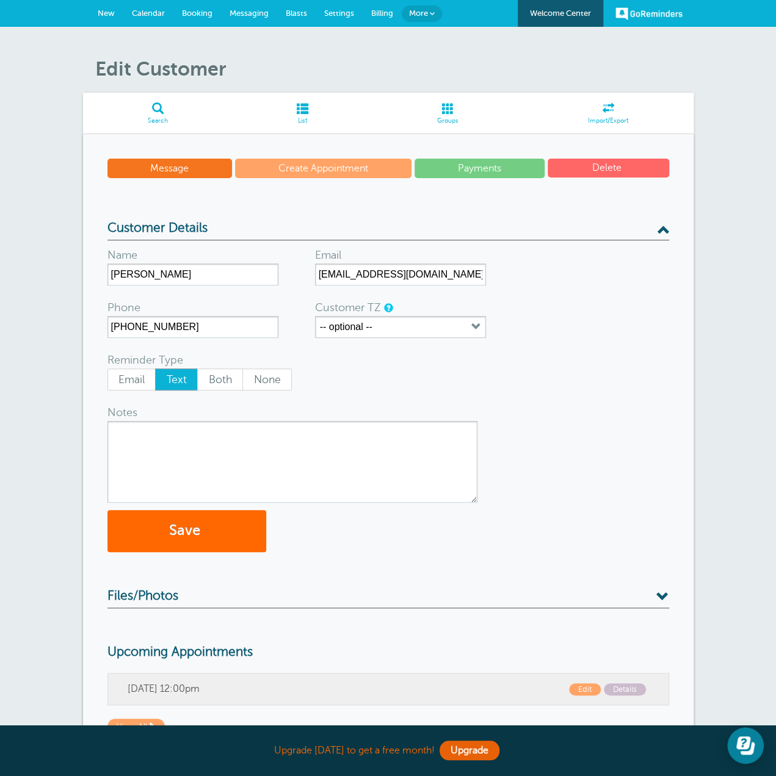
click at [420, 3] on div "More" at bounding box center [422, 13] width 40 height 27
click at [419, 11] on span "More" at bounding box center [418, 13] width 19 height 9
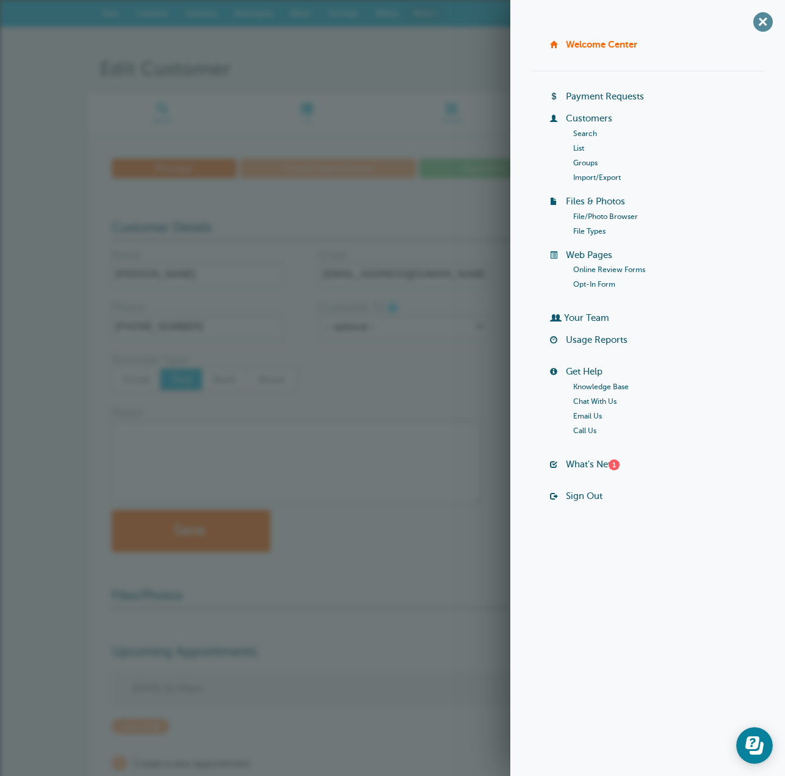
click at [763, 24] on span "+" at bounding box center [762, 21] width 27 height 27
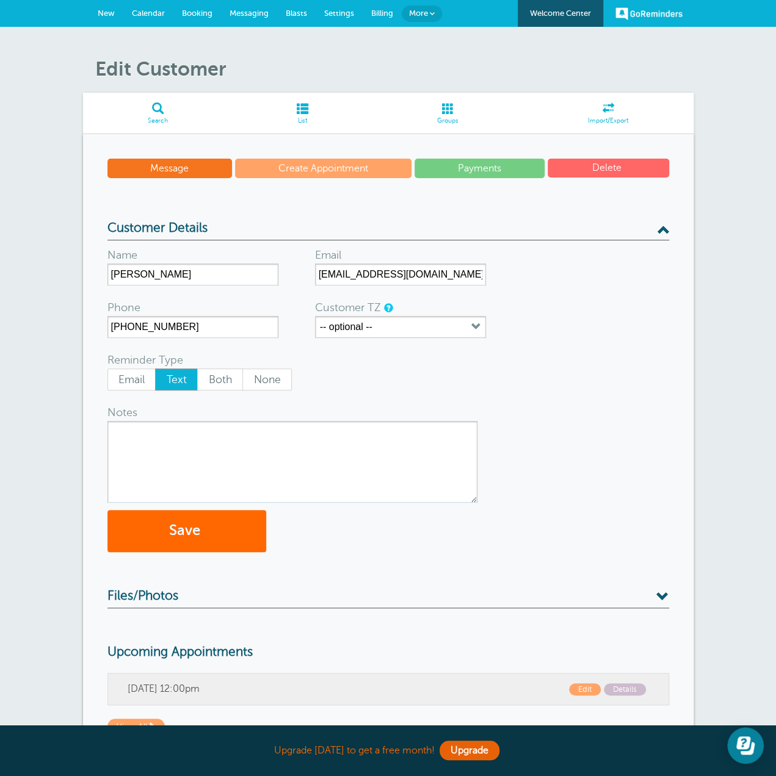
click at [472, 47] on div "Edit Customer Search List Groups Import/Export Message Create Appointment Payme…" at bounding box center [388, 445] width 776 height 837
